Goal: Information Seeking & Learning: Learn about a topic

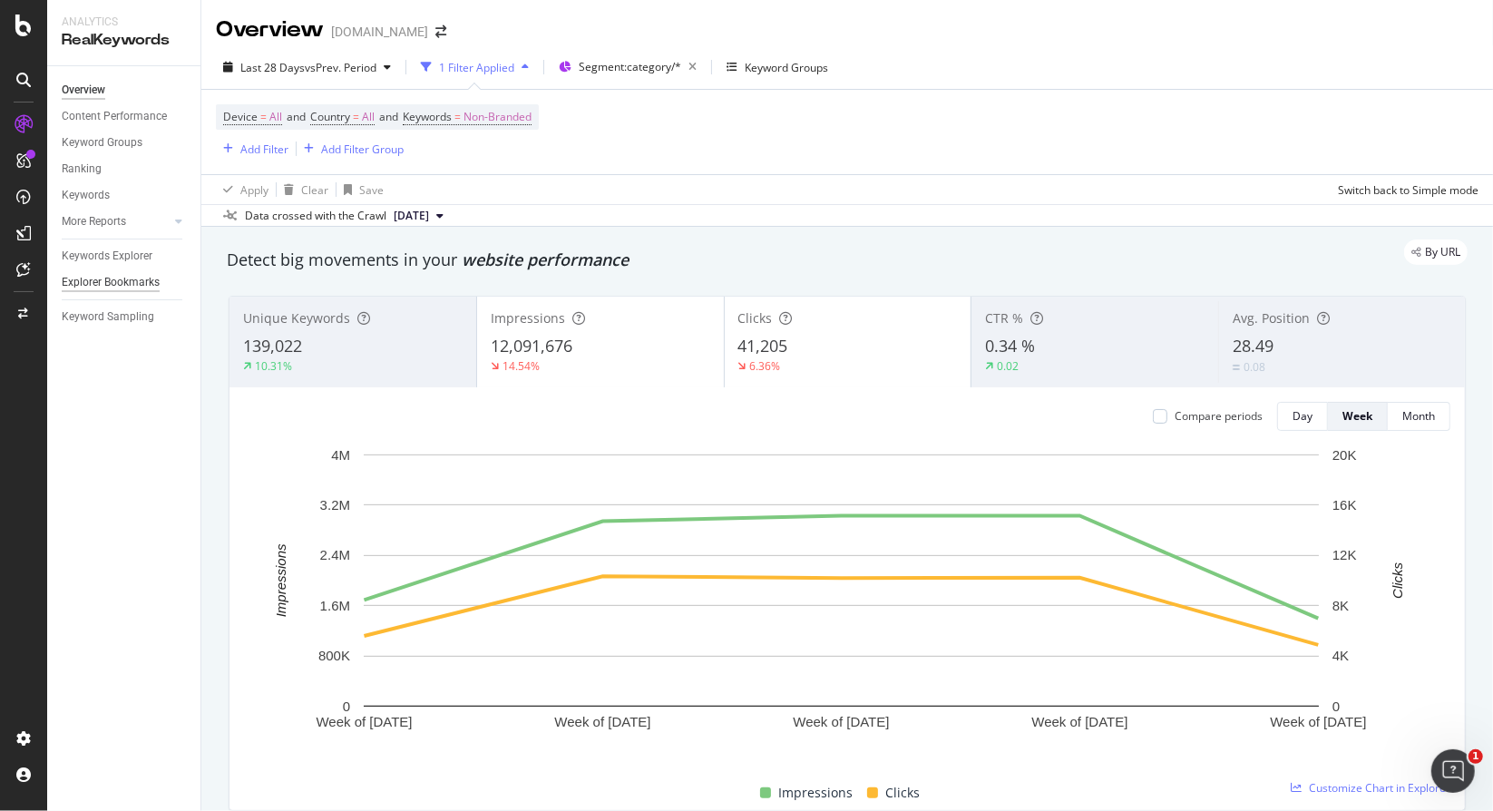
click at [106, 280] on div "Explorer Bookmarks" at bounding box center [111, 282] width 98 height 19
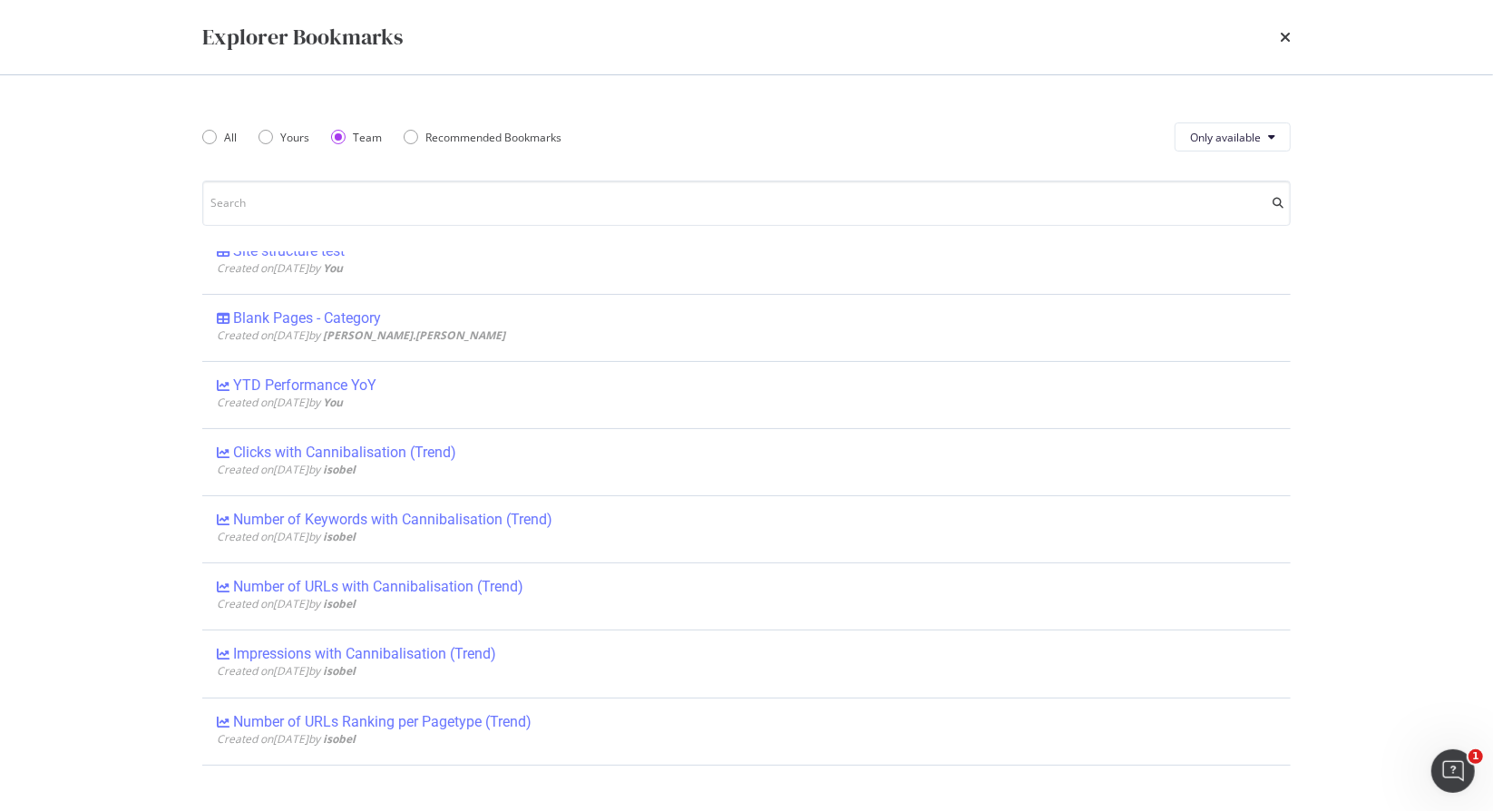
scroll to position [1170, 0]
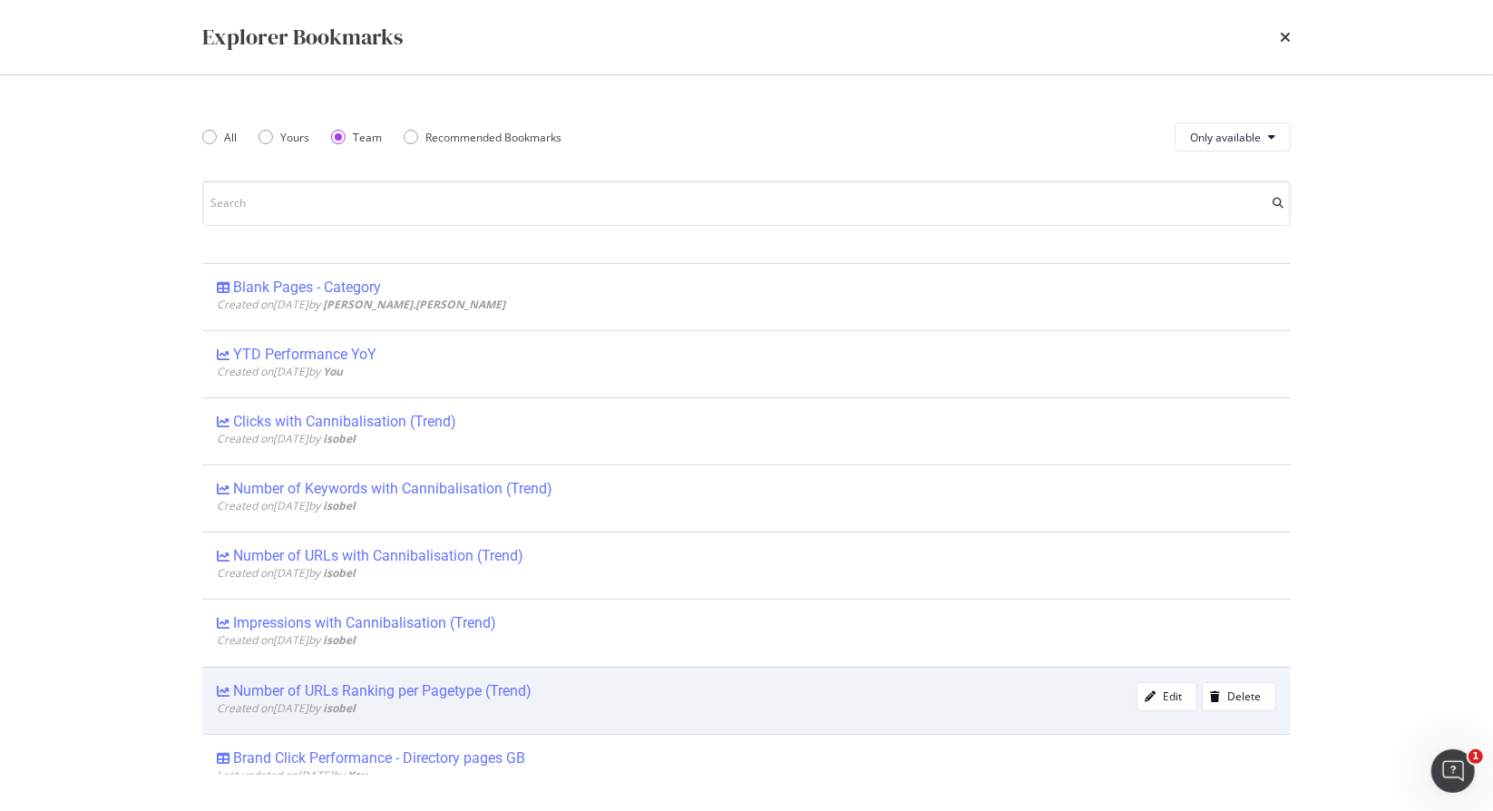
click at [436, 682] on div "Number of URLs Ranking per Pagetype (Trend)" at bounding box center [382, 691] width 298 height 18
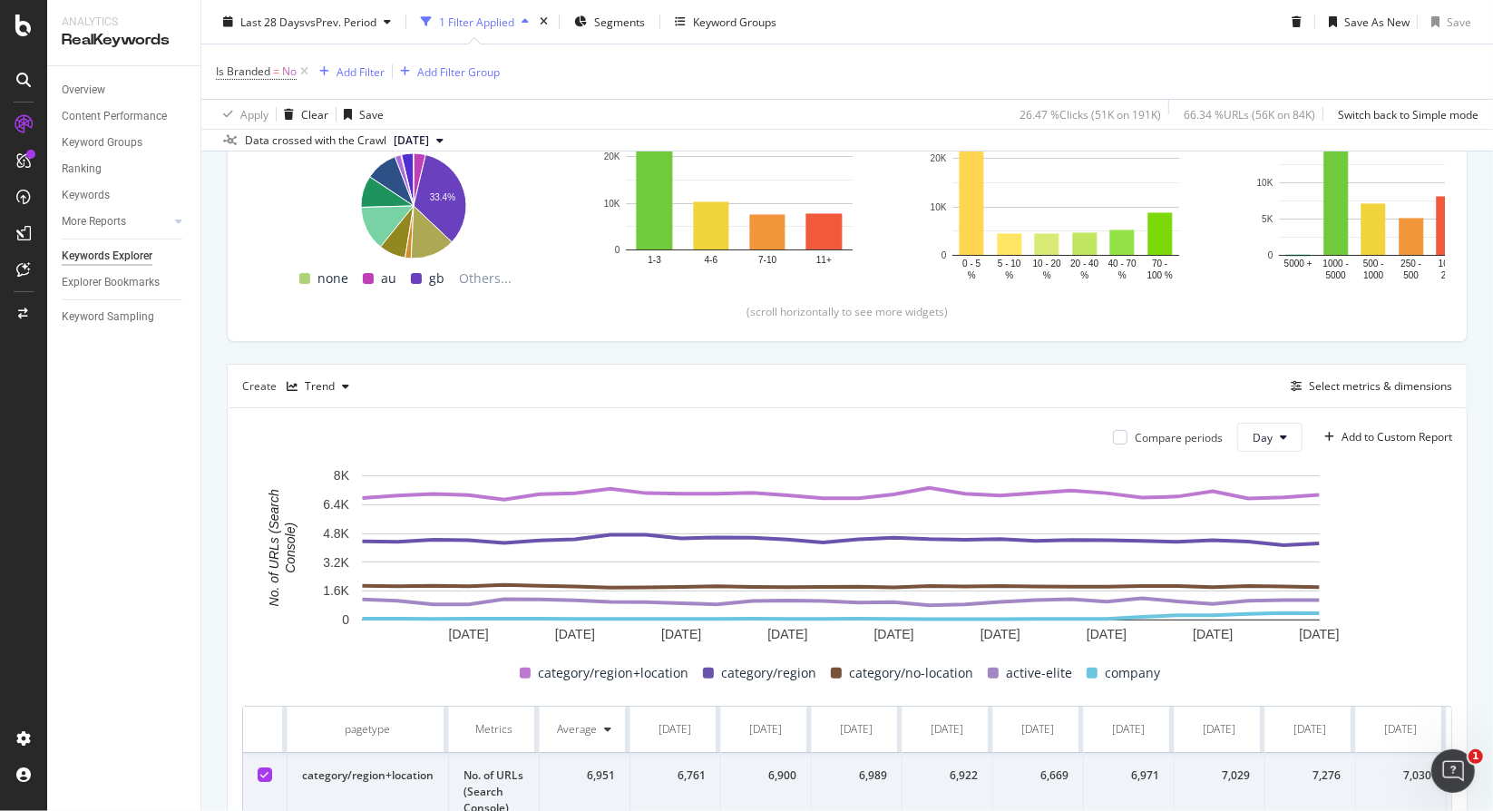
scroll to position [342, 0]
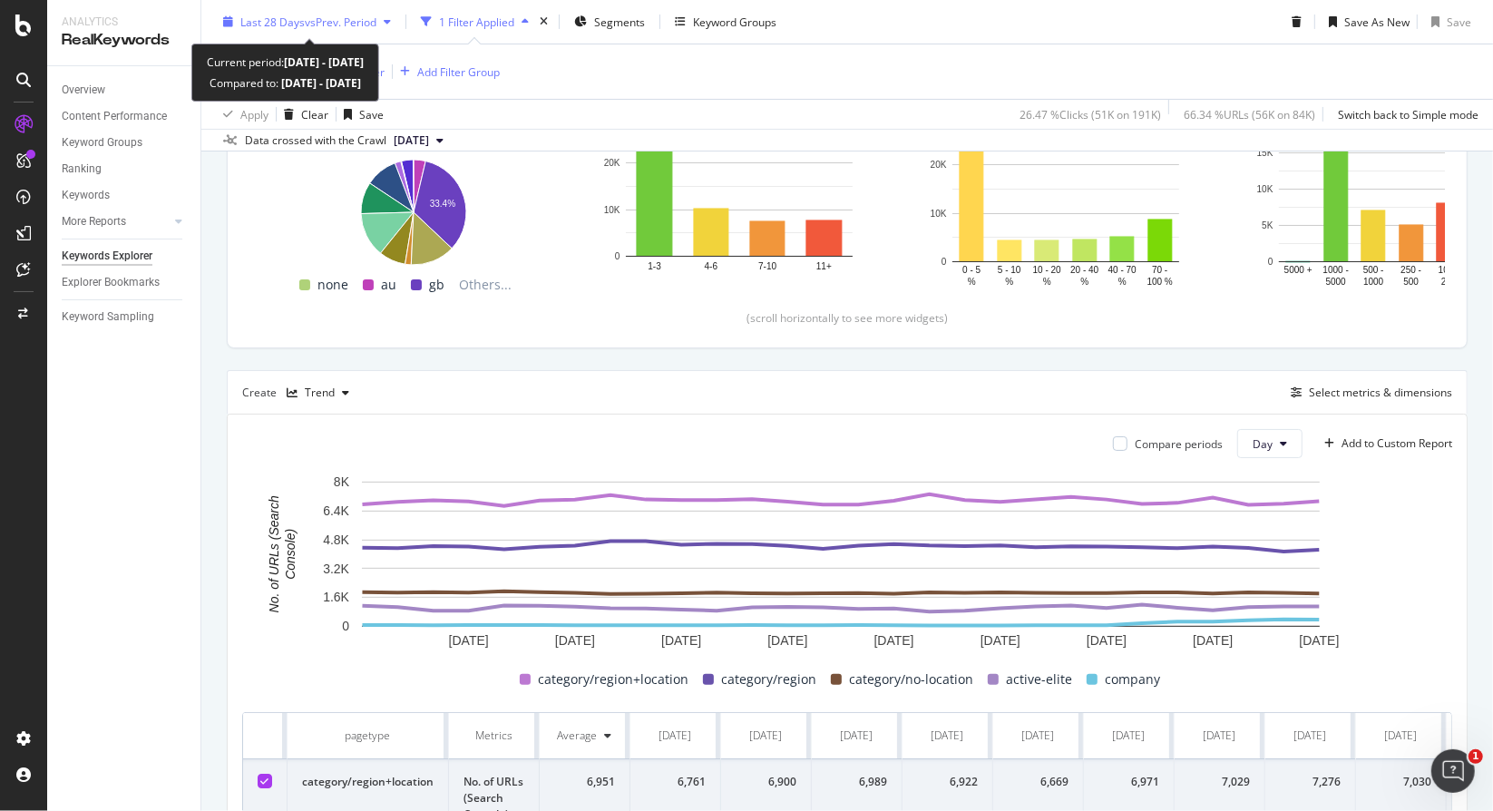
click at [333, 26] on span "vs Prev. Period" at bounding box center [341, 21] width 72 height 15
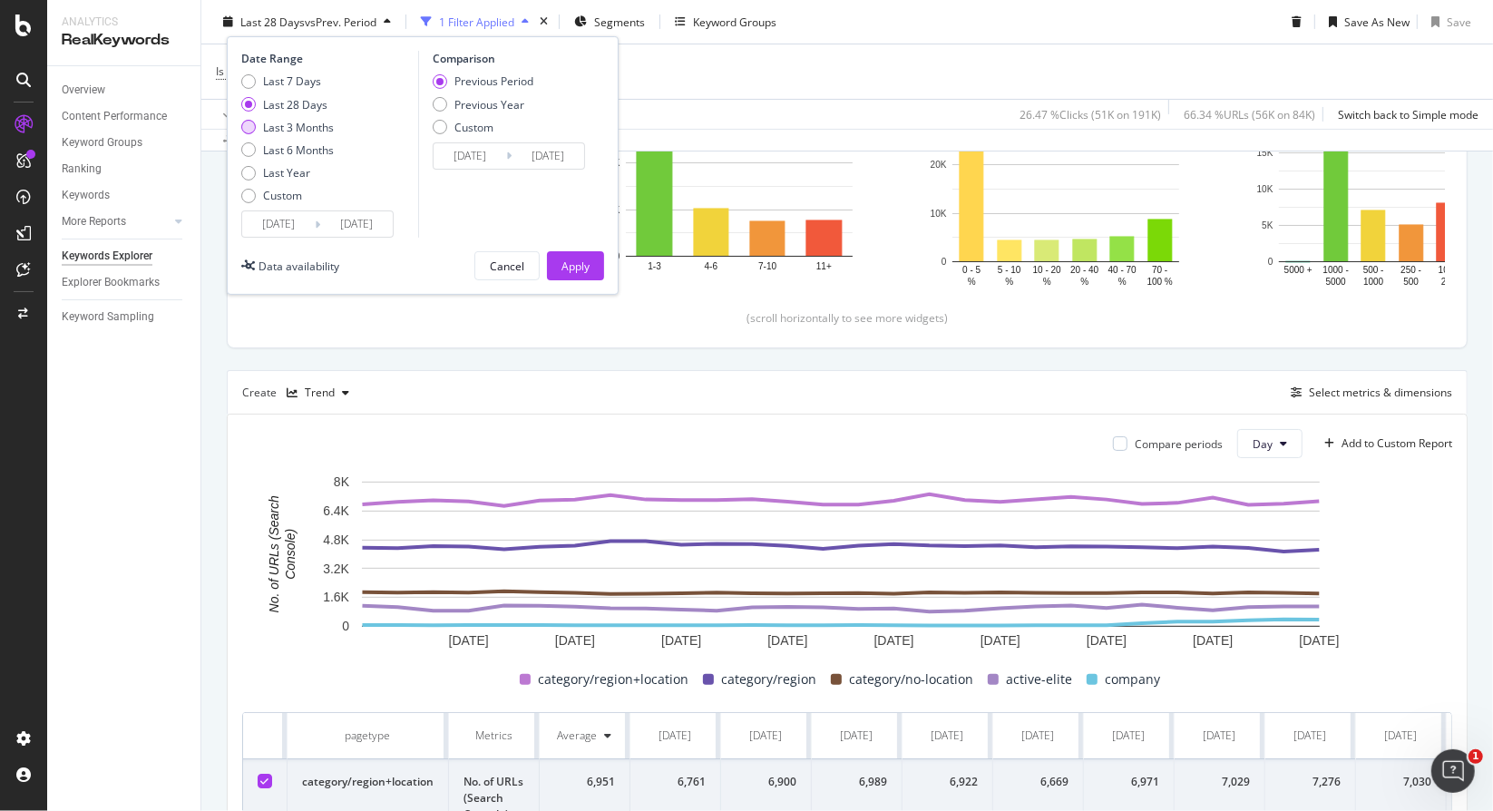
click at [287, 129] on div "Last 3 Months" at bounding box center [298, 126] width 71 height 15
type input "[DATE]"
click at [568, 279] on div "Date Range Last 7 Days Last 28 Days Last 3 Months Last 6 Months Last Year Custo…" at bounding box center [423, 165] width 392 height 258
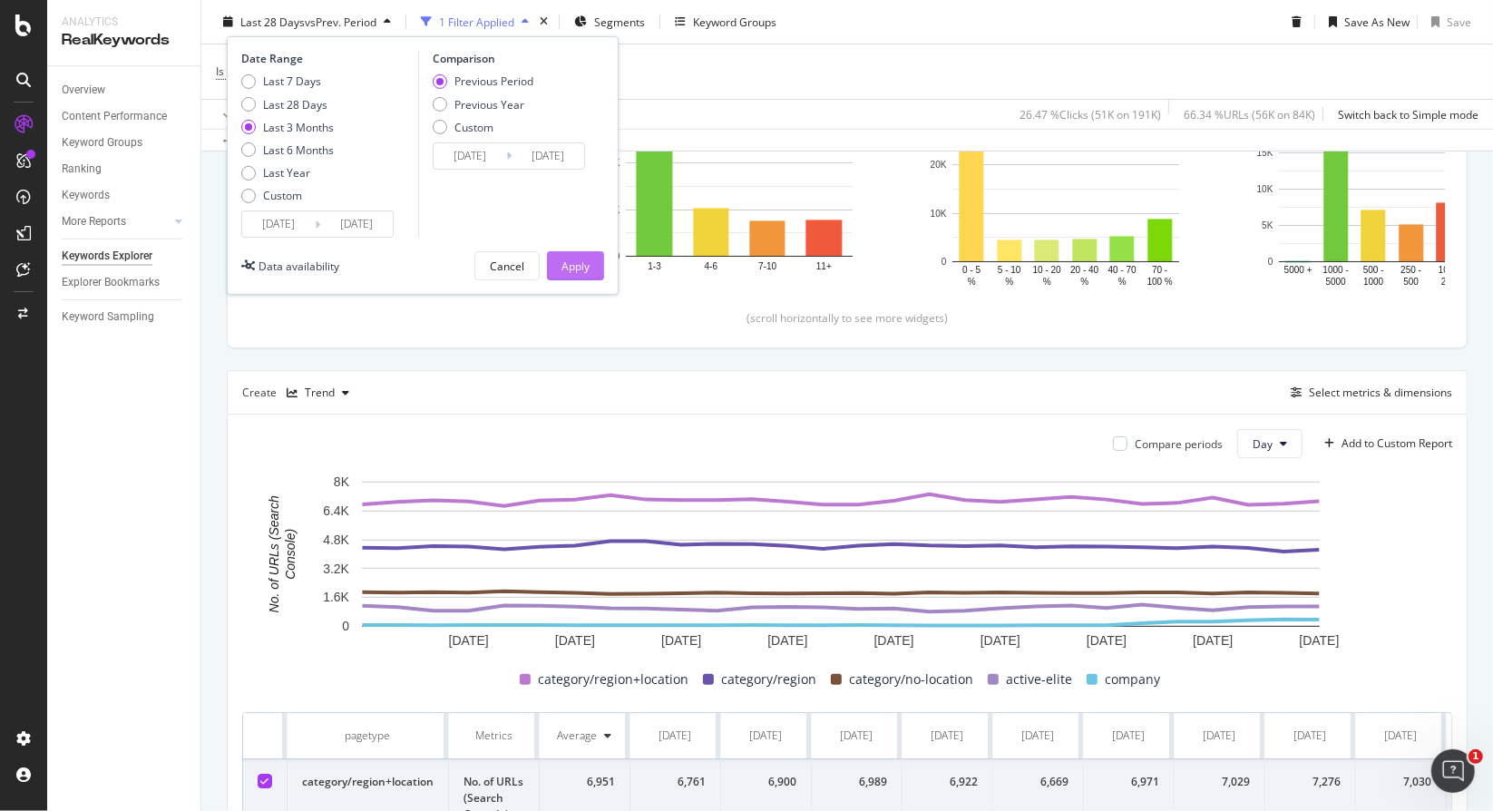
click at [575, 260] on div "Apply" at bounding box center [575, 265] width 28 height 15
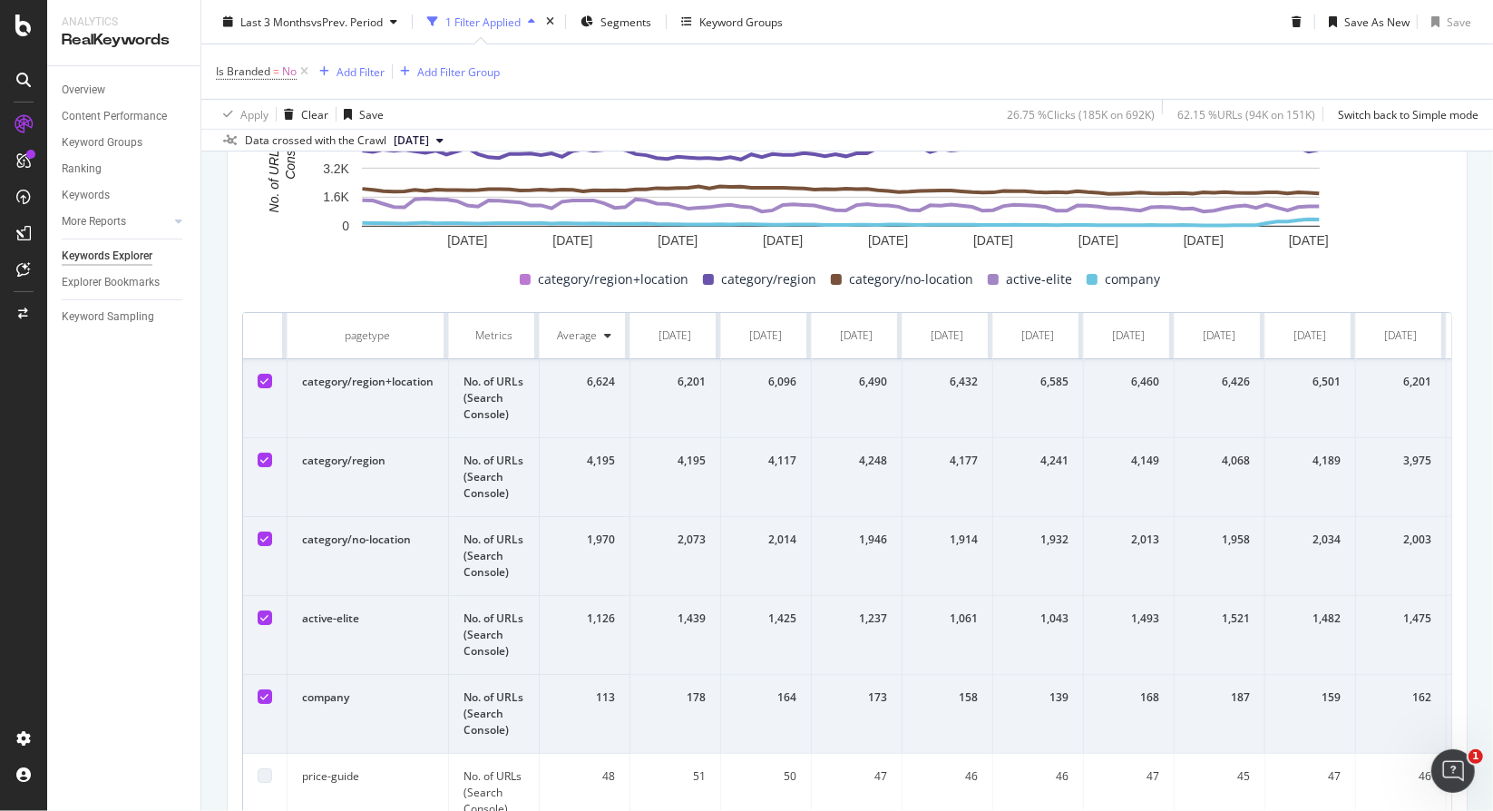
scroll to position [744, 0]
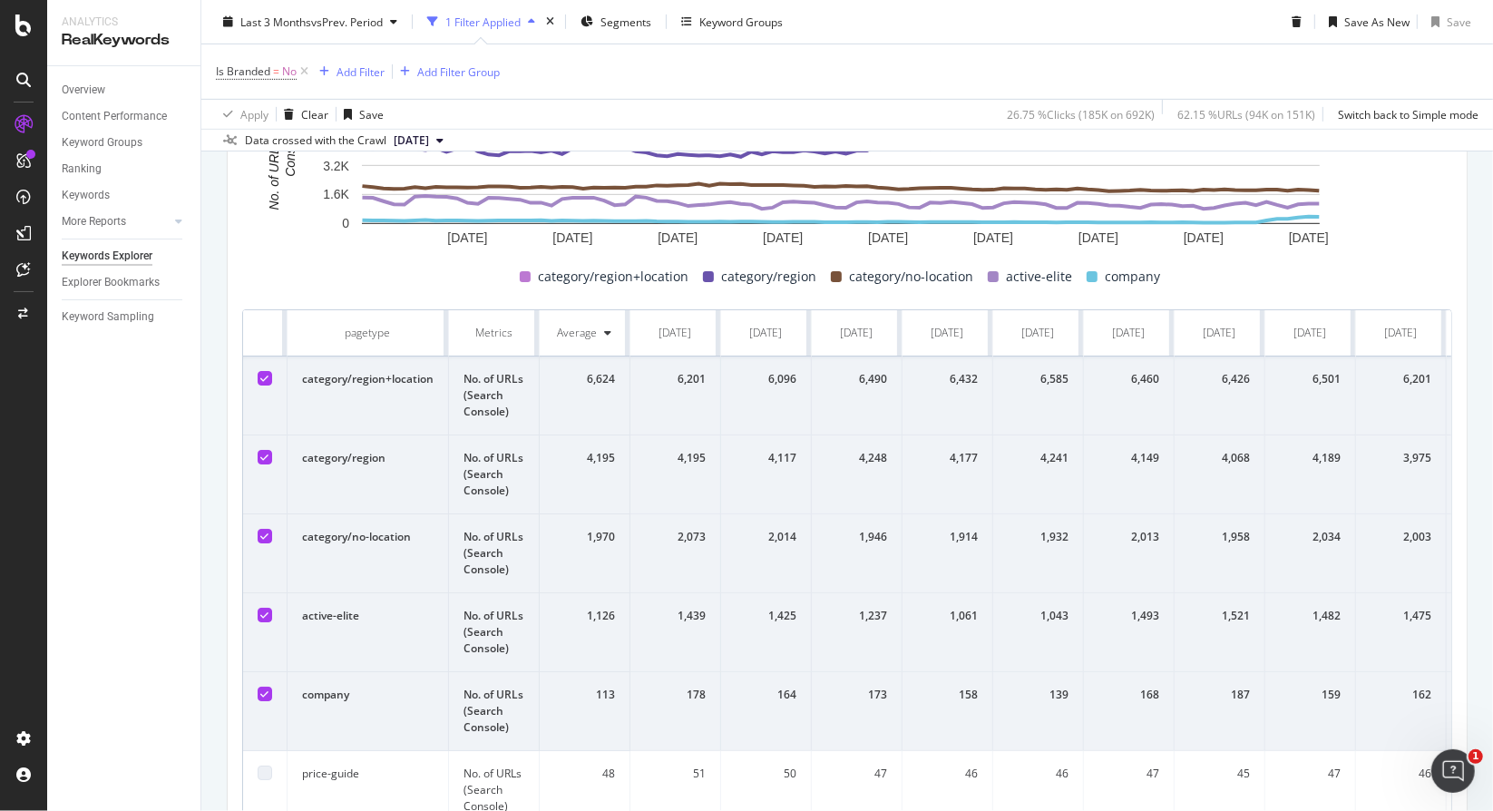
click at [258, 691] on div at bounding box center [265, 693] width 15 height 15
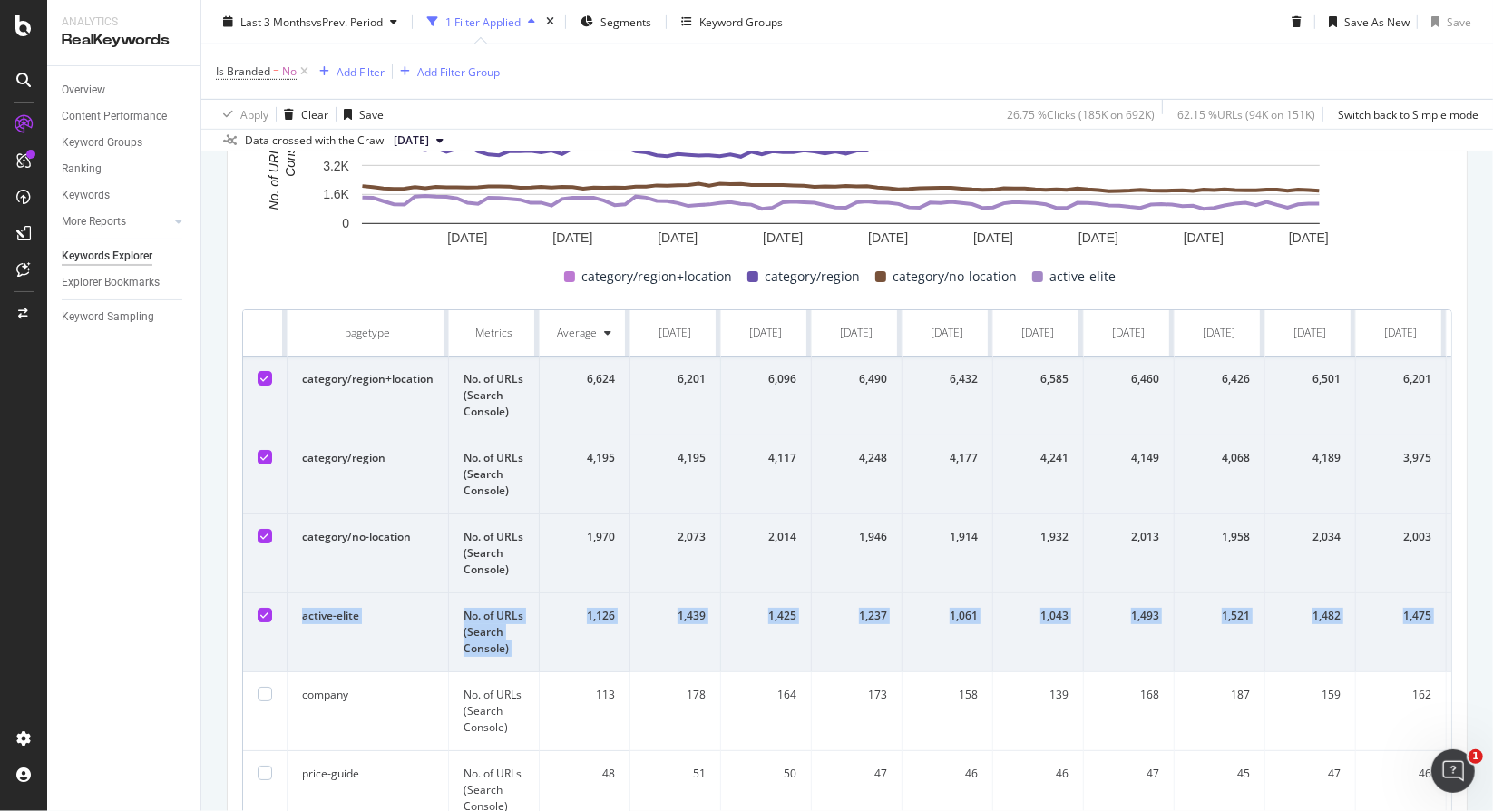
drag, startPoint x: 256, startPoint y: 691, endPoint x: 260, endPoint y: 612, distance: 79.0
click at [261, 612] on icon at bounding box center [265, 614] width 8 height 9
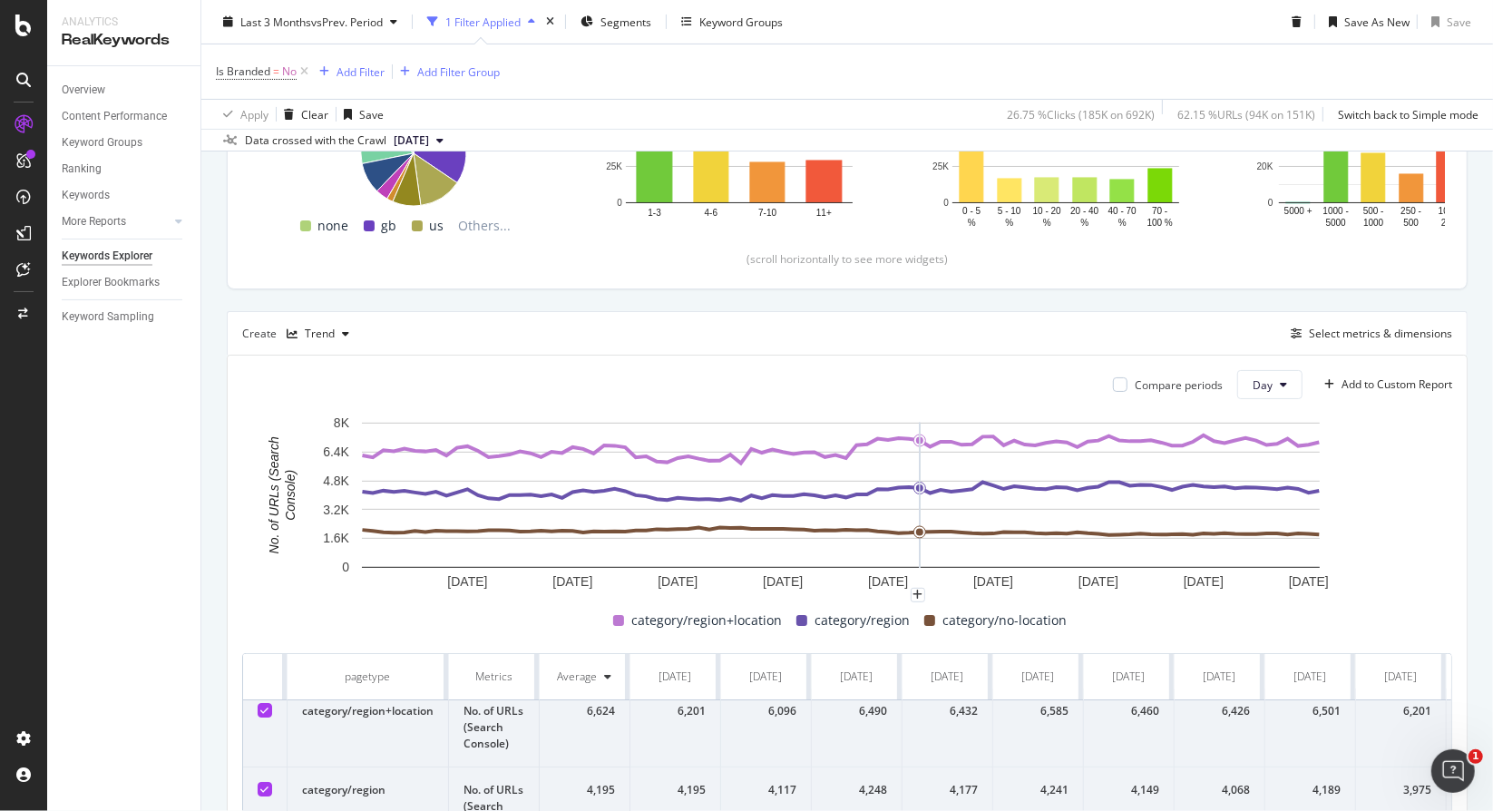
scroll to position [401, 0]
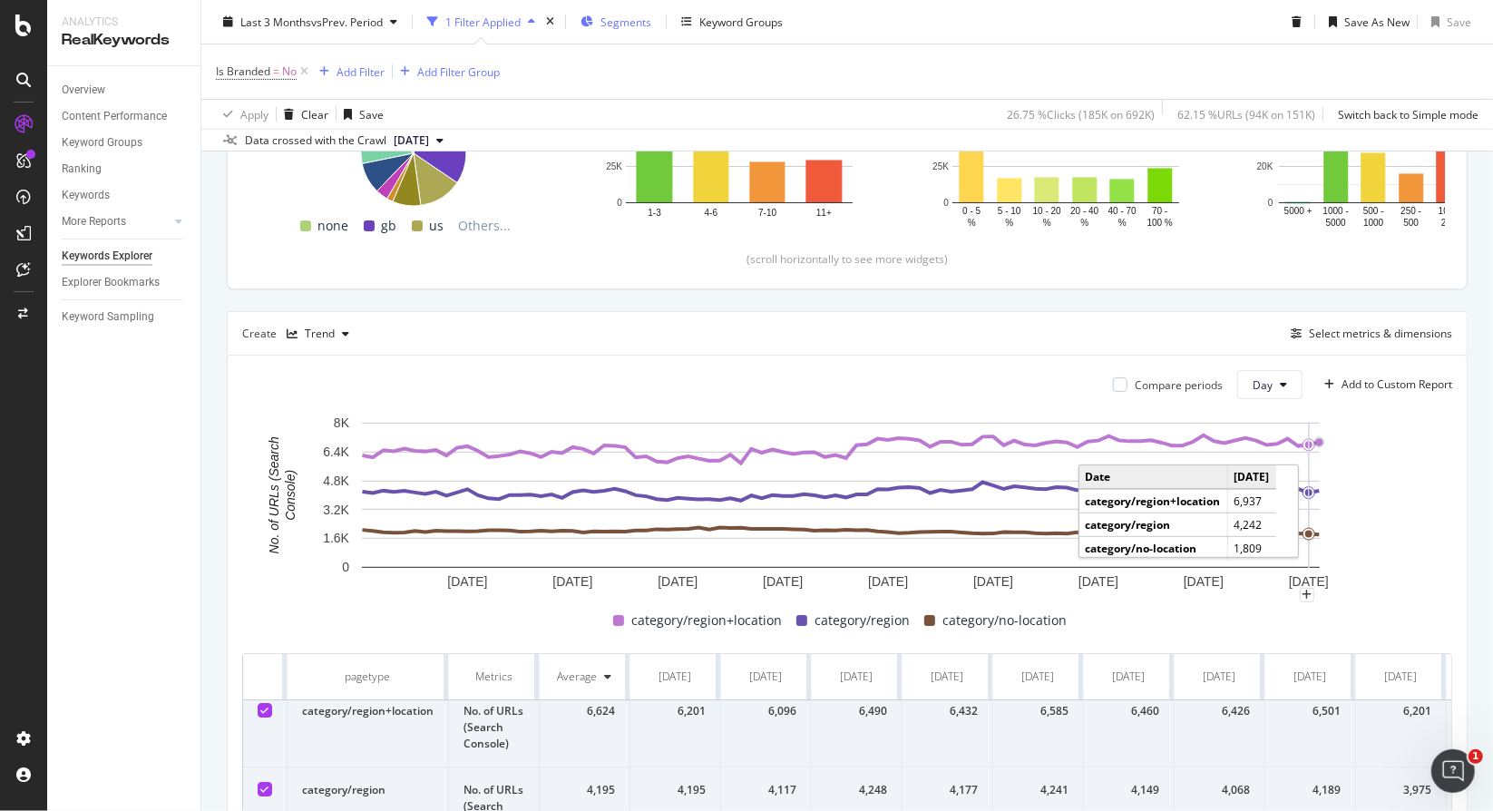
click at [598, 21] on div "Segments" at bounding box center [615, 21] width 71 height 27
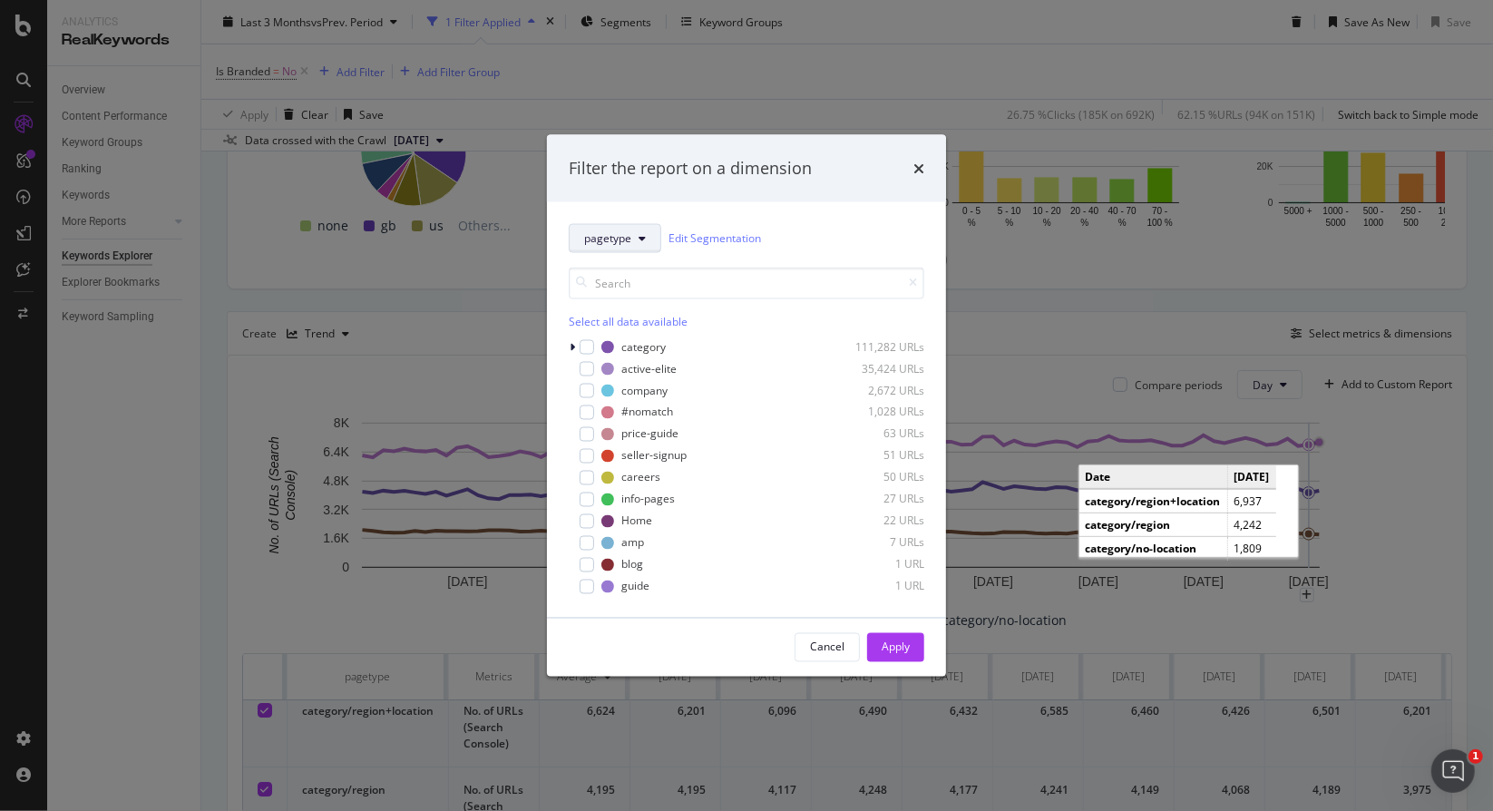
click at [631, 247] on button "pagetype" at bounding box center [615, 237] width 92 height 29
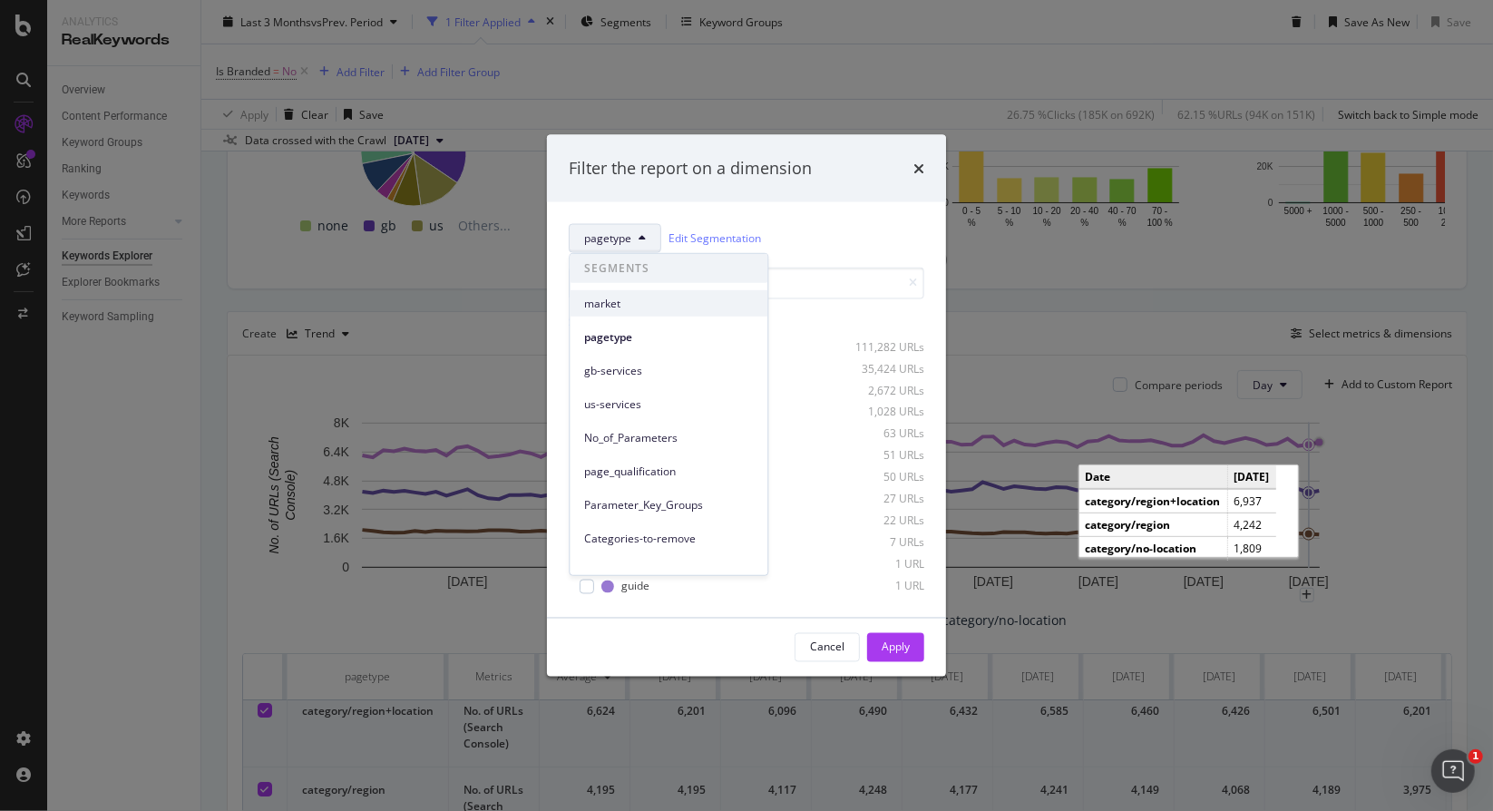
click at [607, 312] on div "market" at bounding box center [668, 303] width 198 height 26
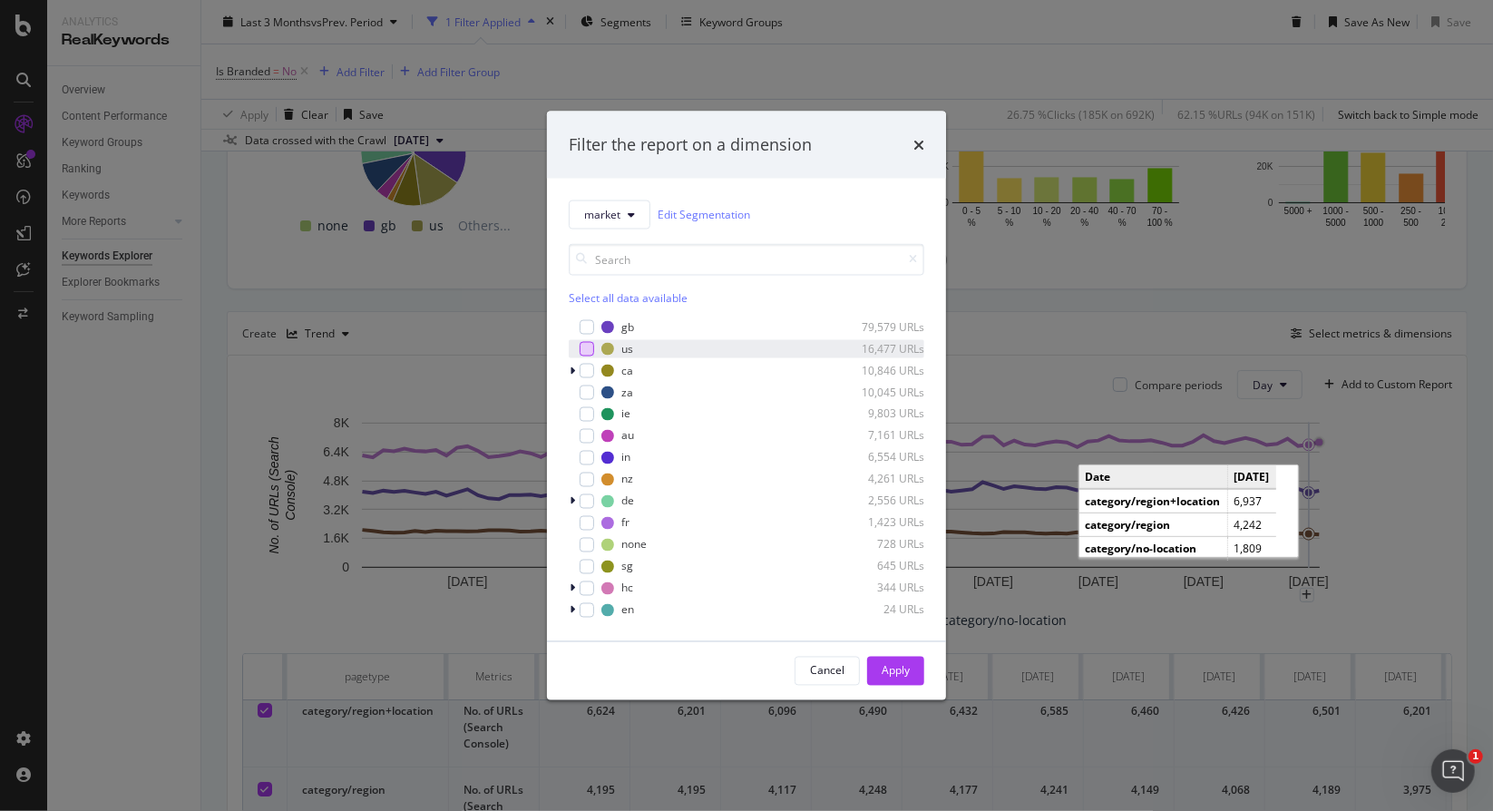
click at [590, 351] on div "modal" at bounding box center [586, 348] width 15 height 15
click at [900, 663] on div "Apply" at bounding box center [895, 670] width 28 height 15
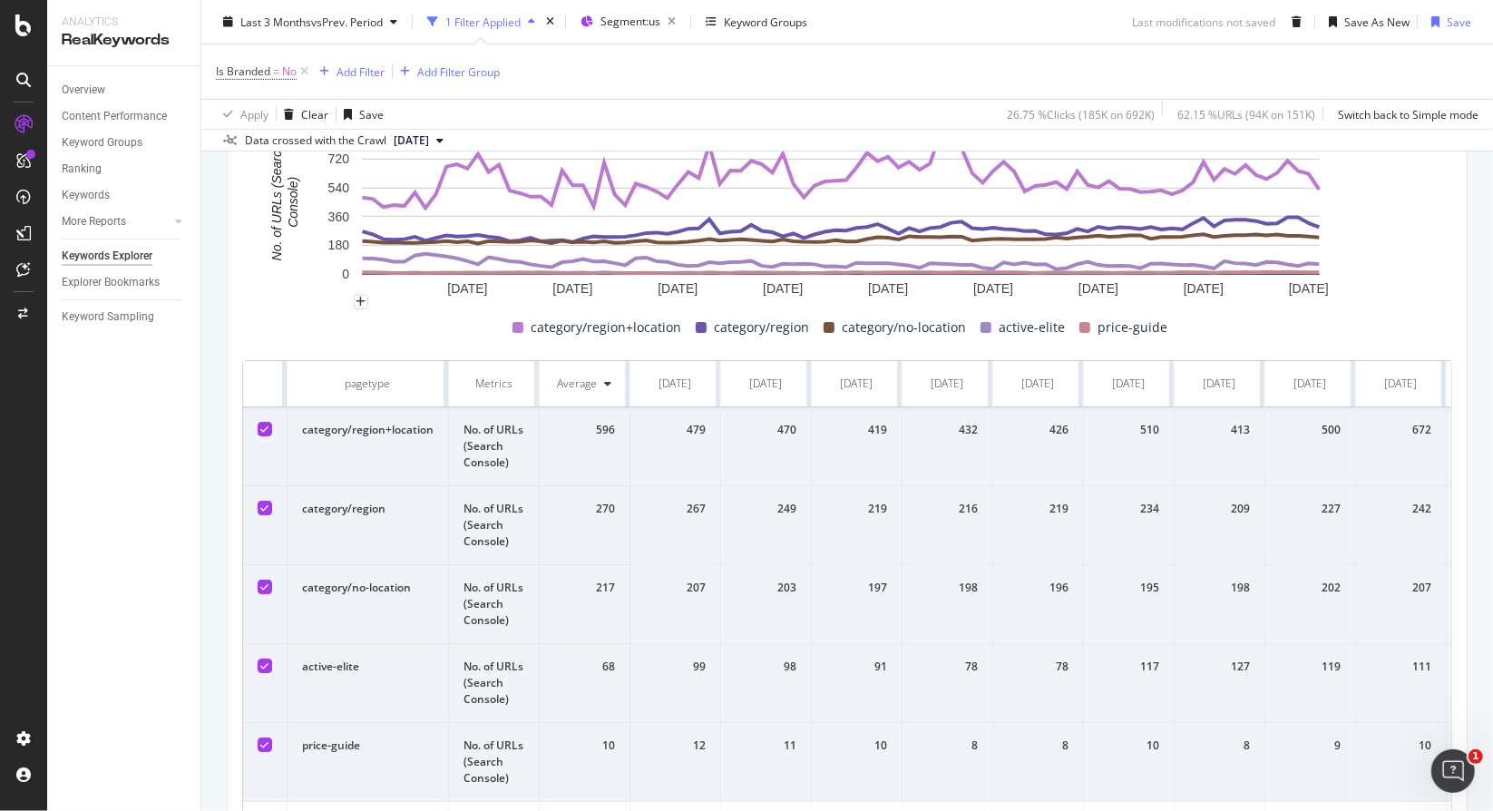
scroll to position [704, 0]
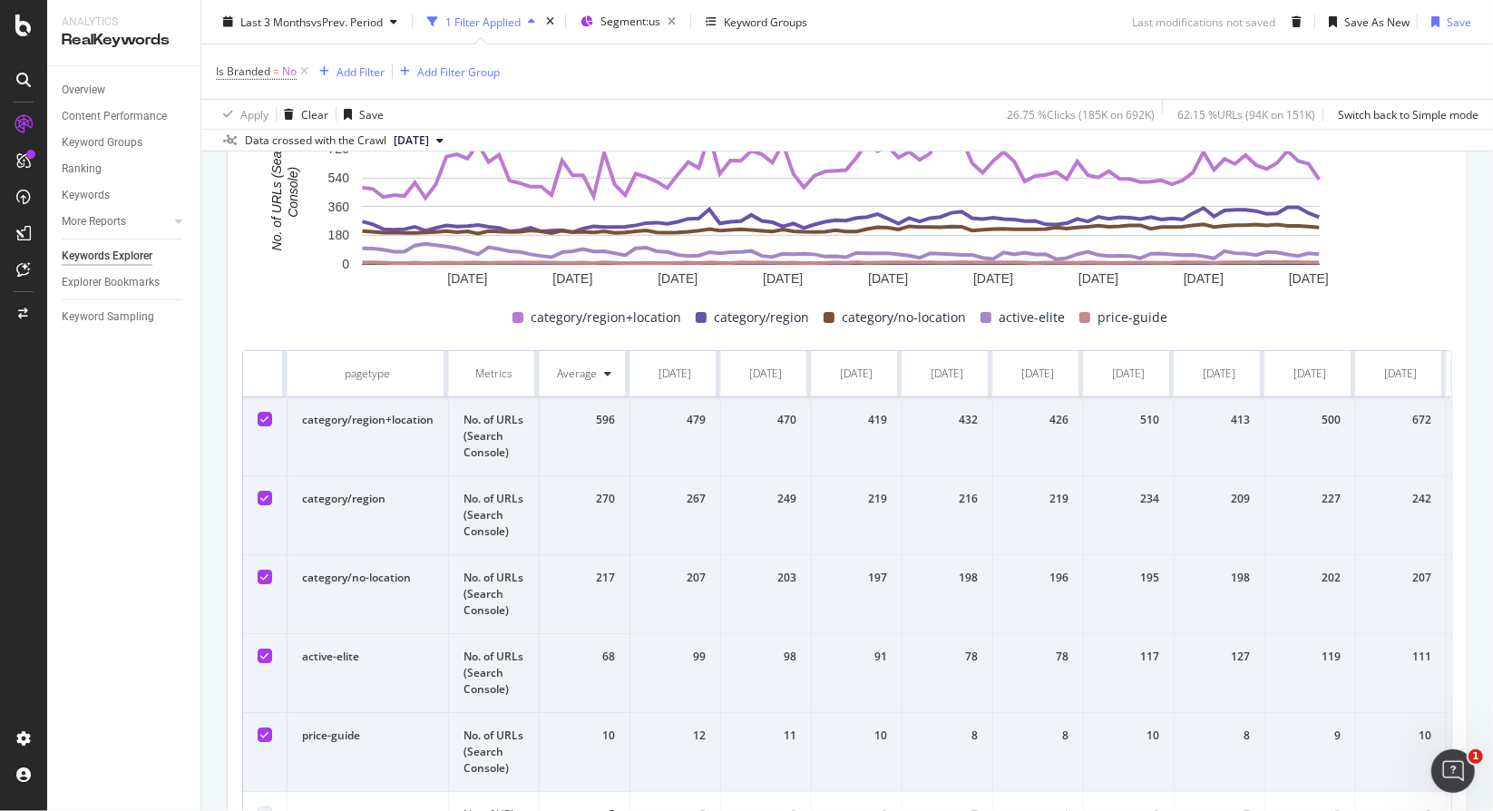
click at [263, 657] on div at bounding box center [265, 655] width 15 height 15
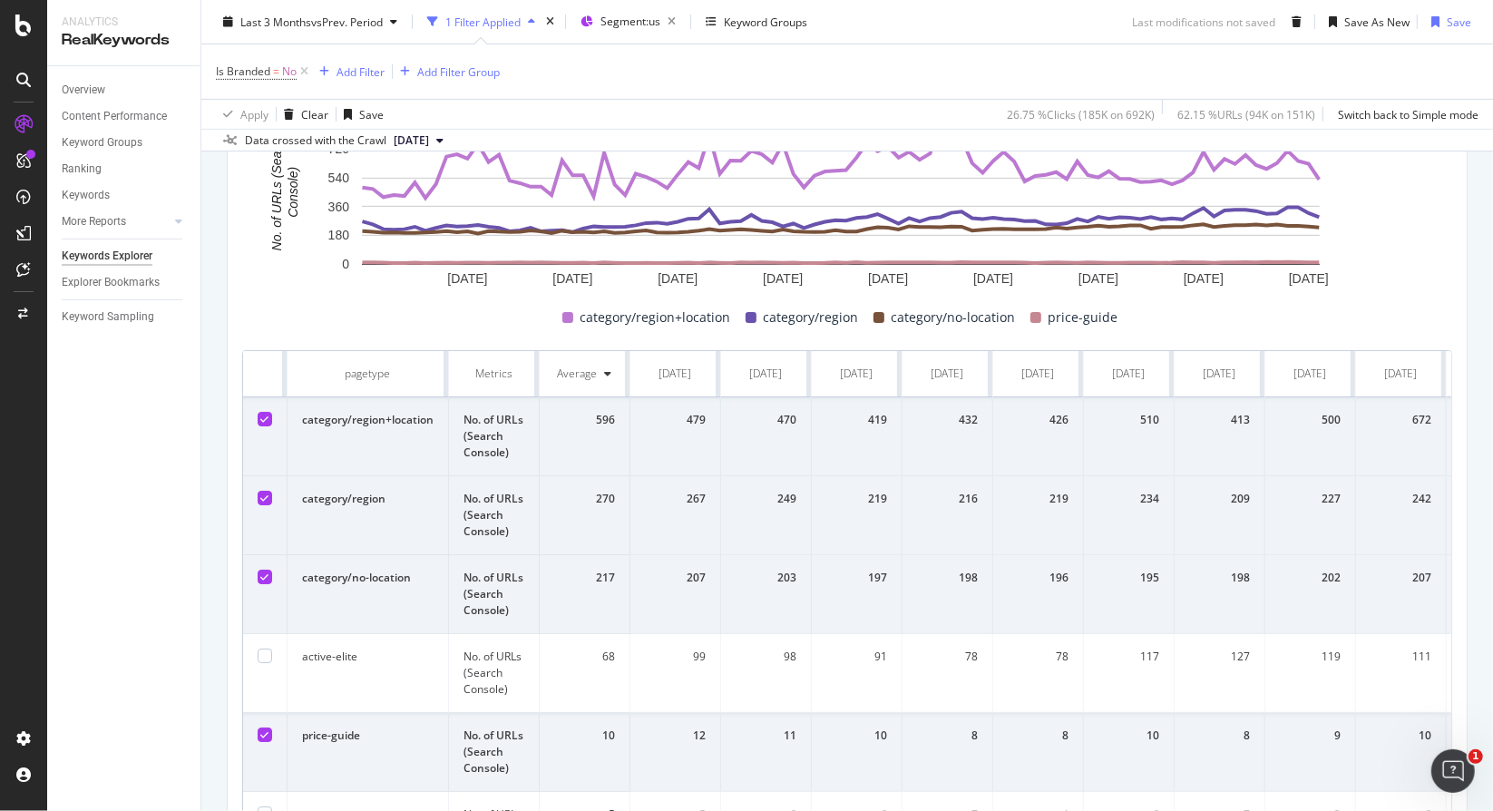
click at [259, 736] on div at bounding box center [265, 734] width 15 height 15
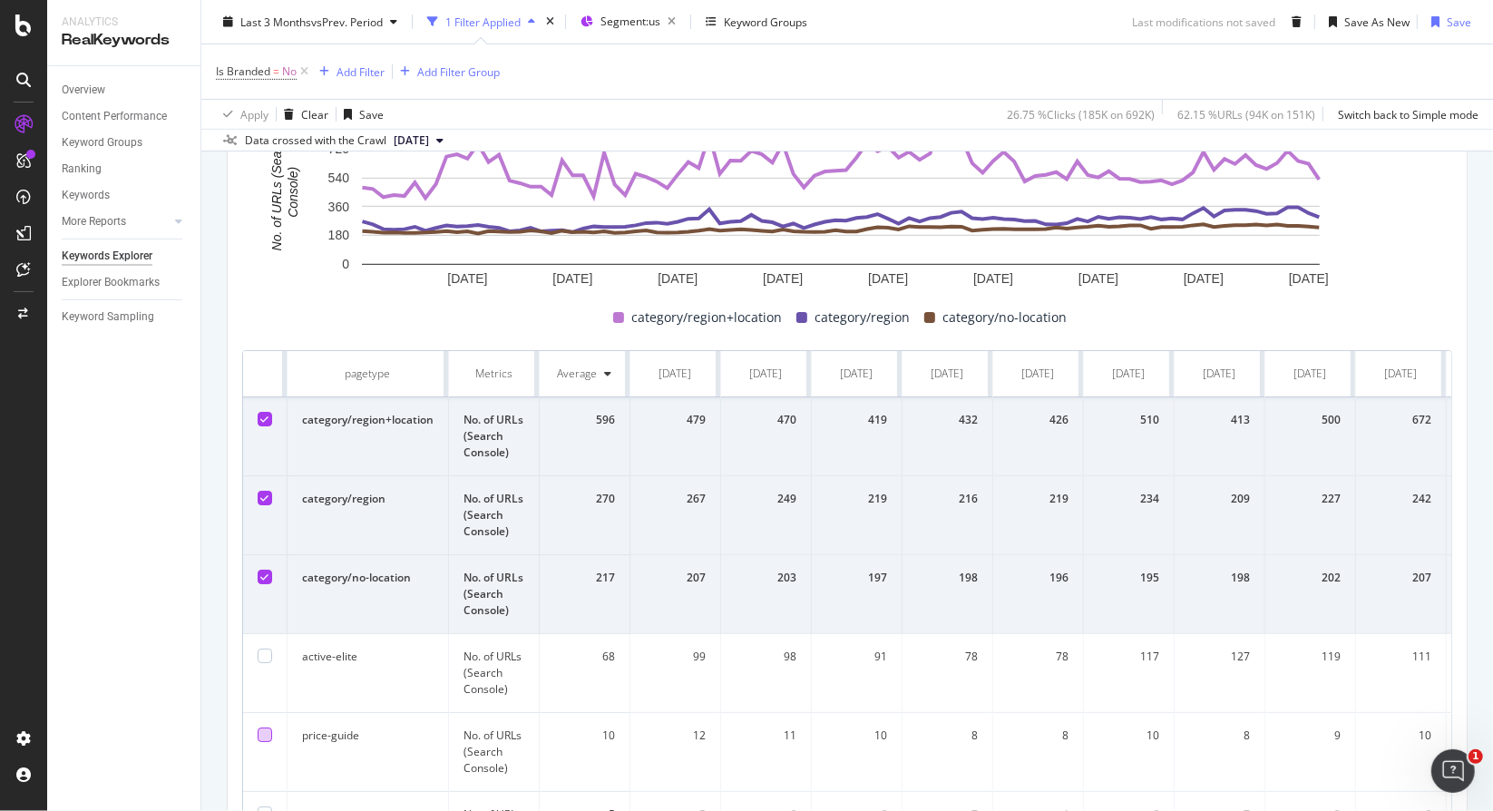
click at [261, 732] on div at bounding box center [265, 734] width 15 height 15
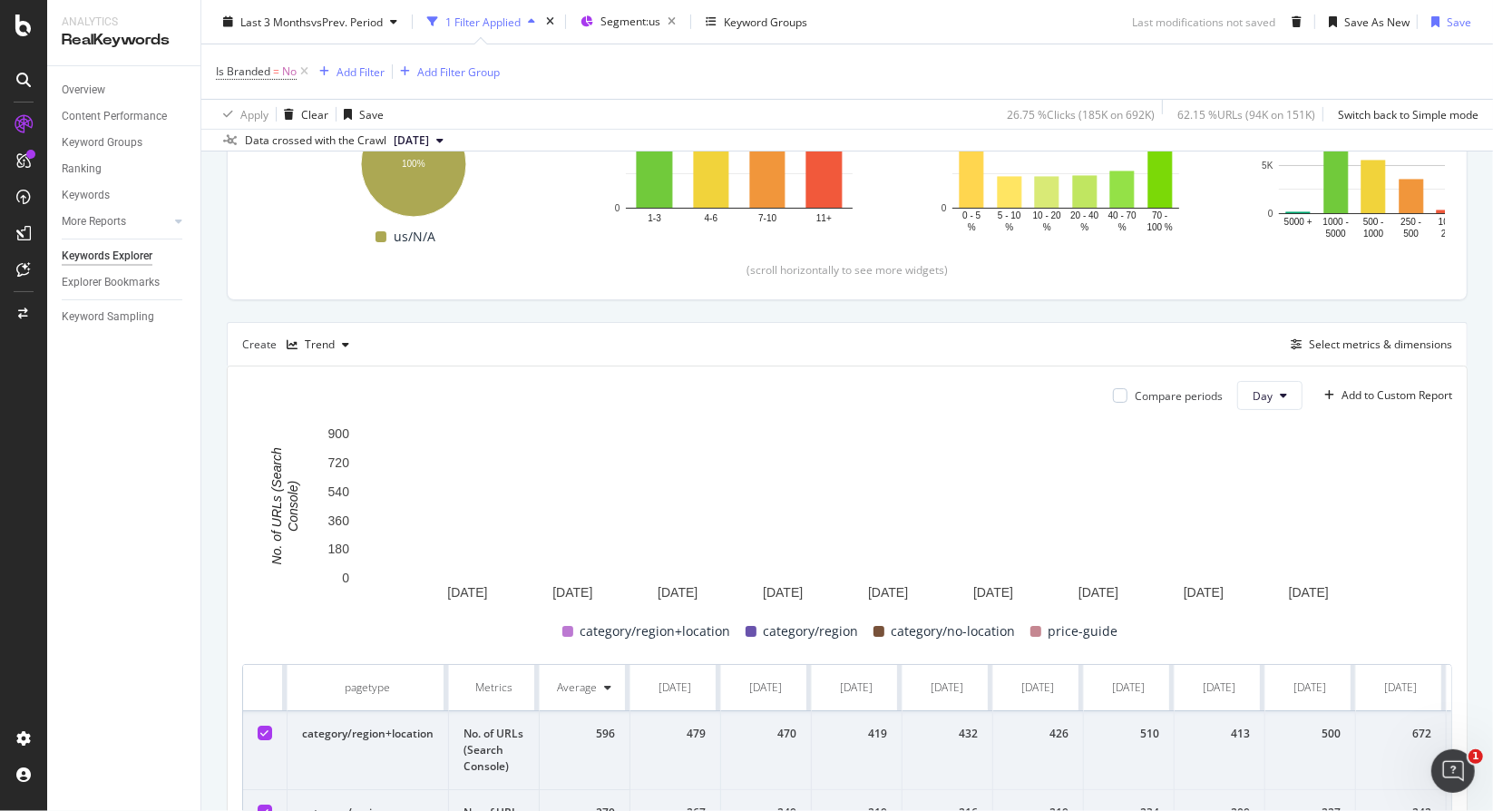
scroll to position [954, 0]
